Goal: Use online tool/utility: Utilize a website feature to perform a specific function

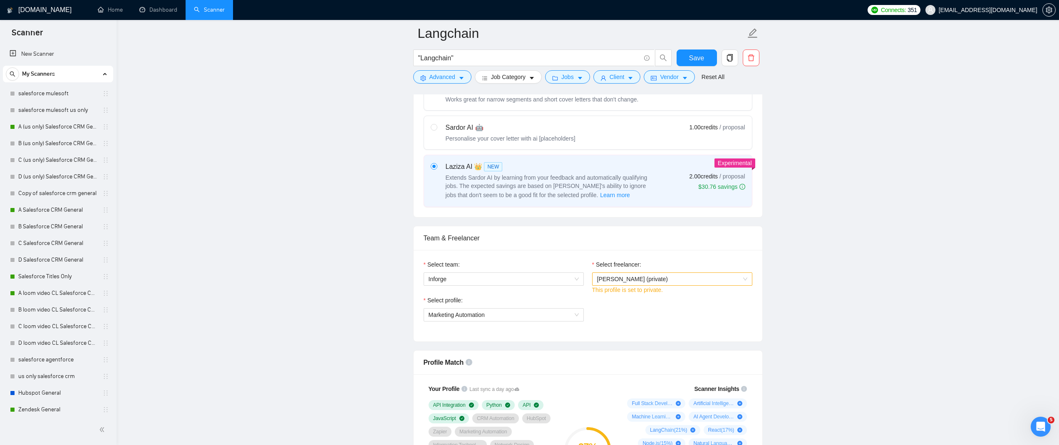
scroll to position [291, 0]
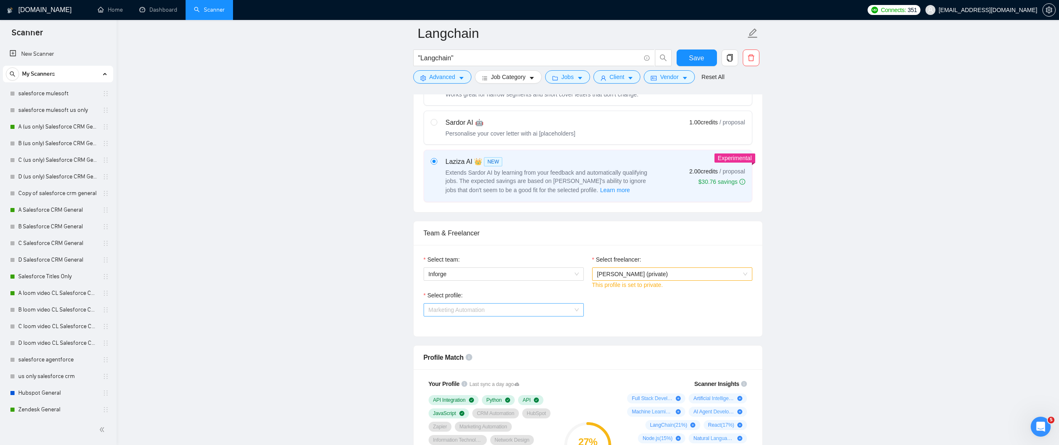
click at [534, 308] on span "Marketing Automation" at bounding box center [504, 310] width 150 height 12
click at [564, 291] on div "Select profile:" at bounding box center [504, 297] width 160 height 12
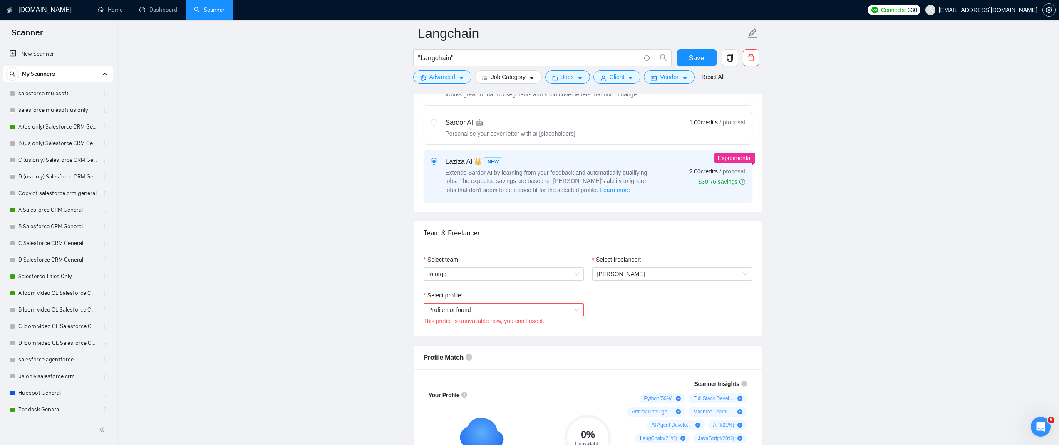
click at [444, 306] on span "Profile not found" at bounding box center [504, 310] width 150 height 12
click at [469, 340] on div "Profile not found" at bounding box center [503, 339] width 150 height 9
click at [153, 13] on link "Dashboard" at bounding box center [158, 9] width 38 height 7
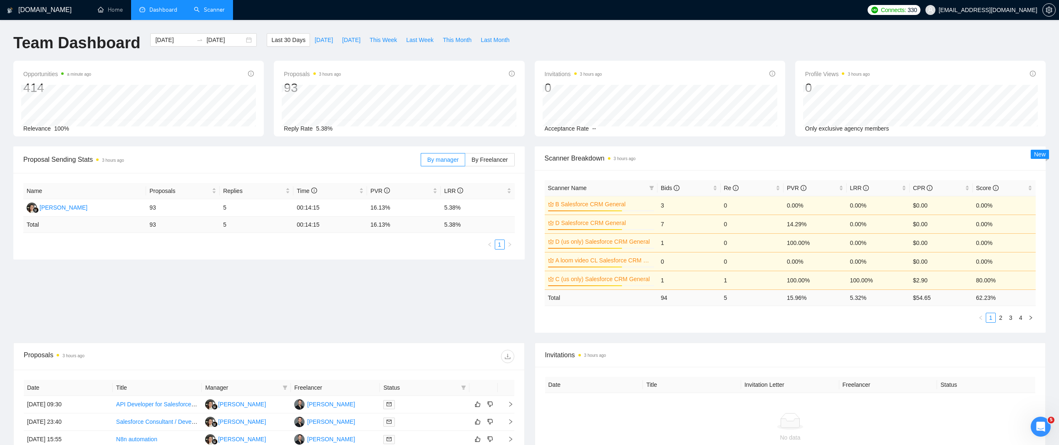
click at [202, 9] on link "Scanner" at bounding box center [209, 9] width 31 height 7
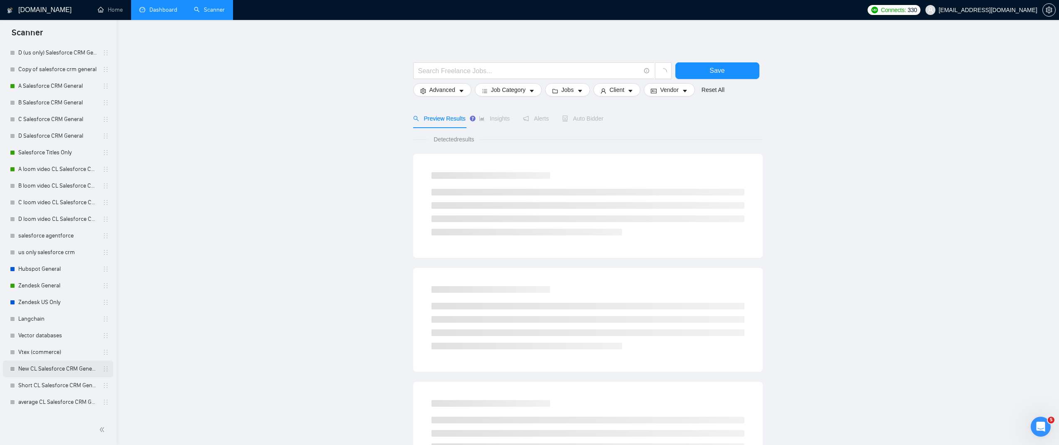
scroll to position [137, 0]
drag, startPoint x: 45, startPoint y: 309, endPoint x: 115, endPoint y: 263, distance: 84.3
click at [45, 309] on link "Langchain" at bounding box center [57, 306] width 79 height 17
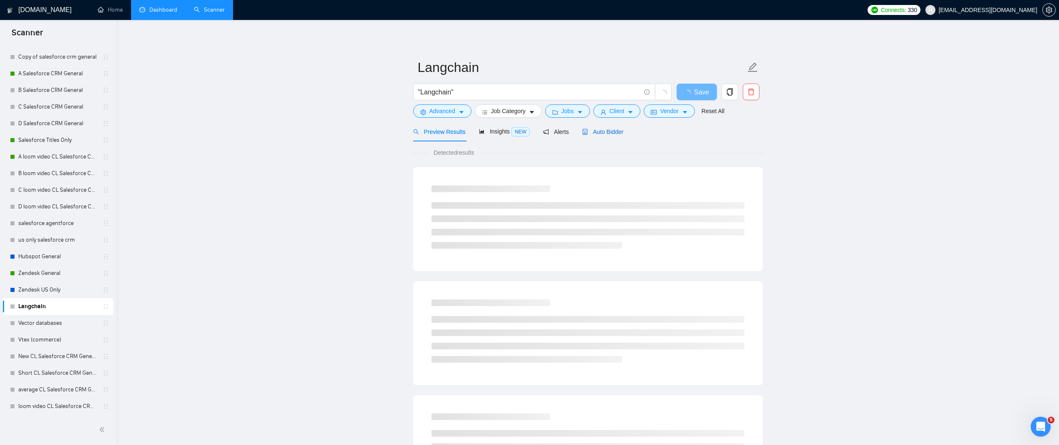
click at [608, 129] on span "Auto Bidder" at bounding box center [602, 132] width 41 height 7
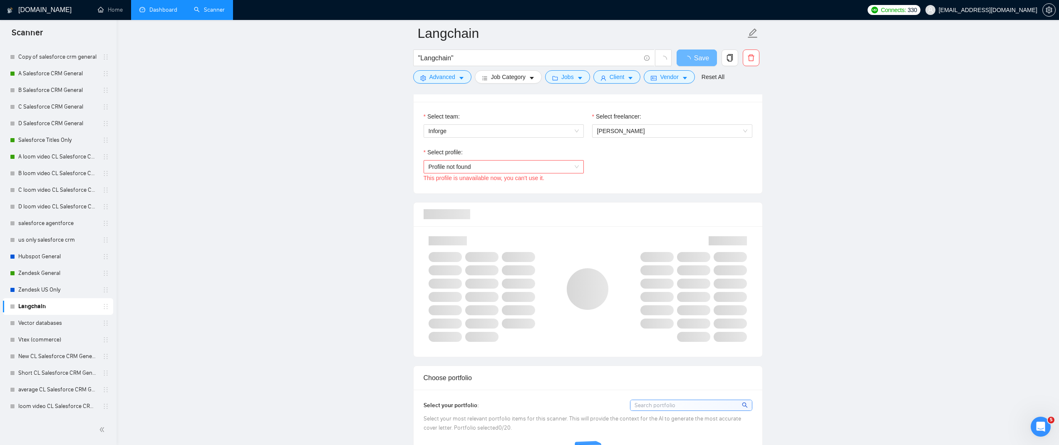
scroll to position [427, 0]
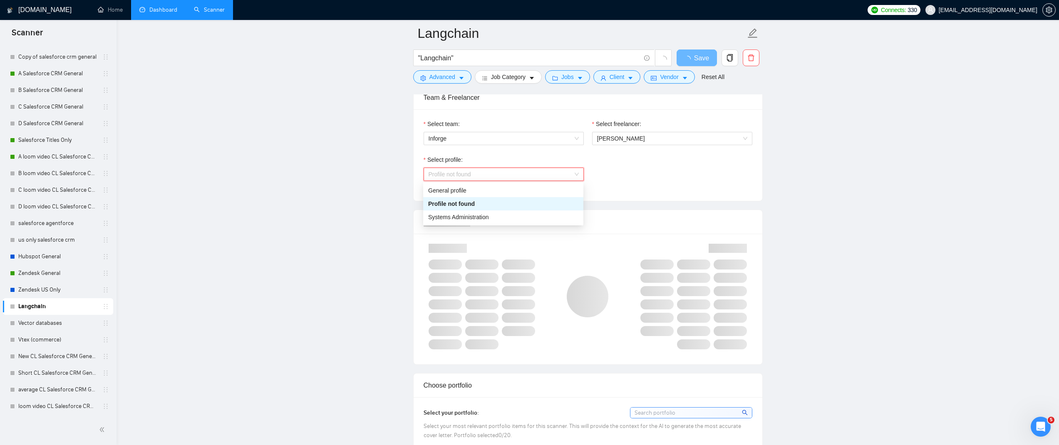
click at [526, 174] on span "Profile not found" at bounding box center [504, 174] width 150 height 12
click at [504, 205] on div "Profile not found" at bounding box center [503, 203] width 150 height 9
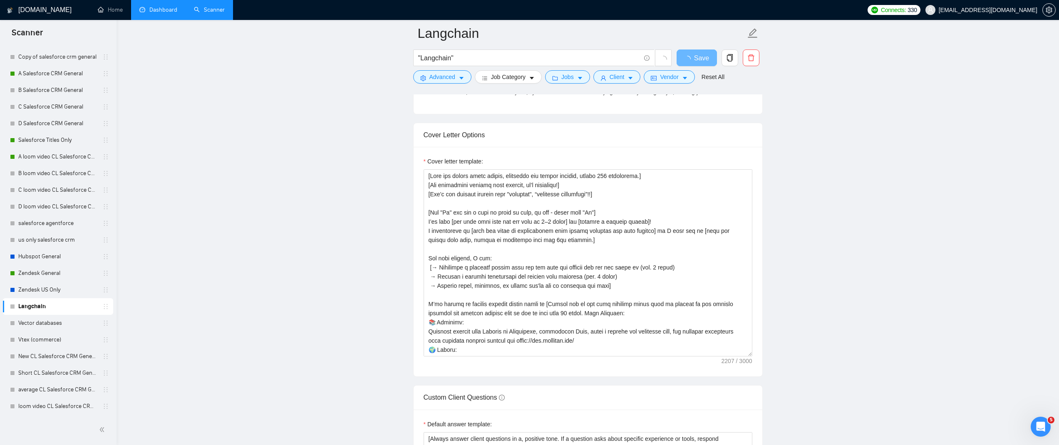
scroll to position [860, 0]
